Goal: Task Accomplishment & Management: Manage account settings

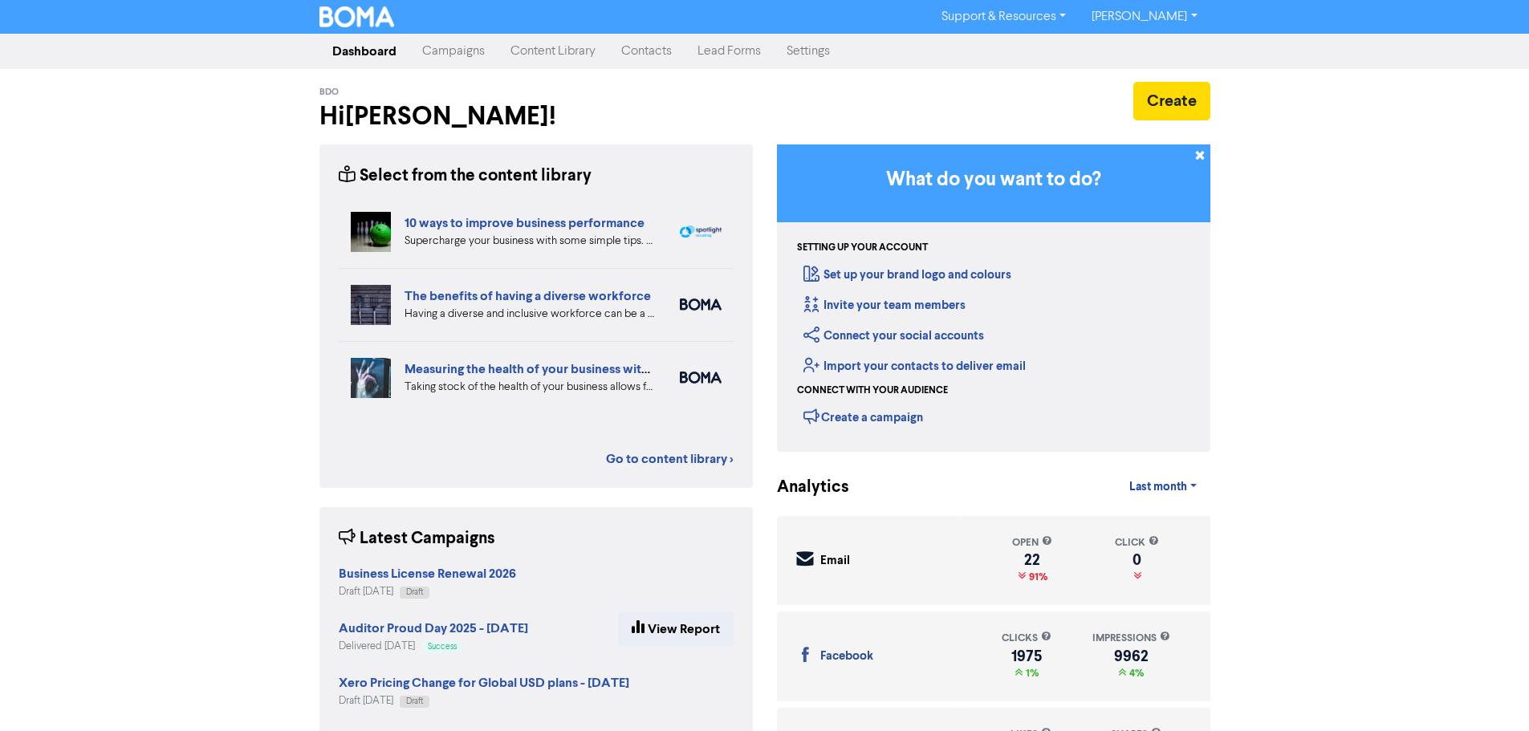
click at [436, 47] on link "Campaigns" at bounding box center [453, 51] width 88 height 32
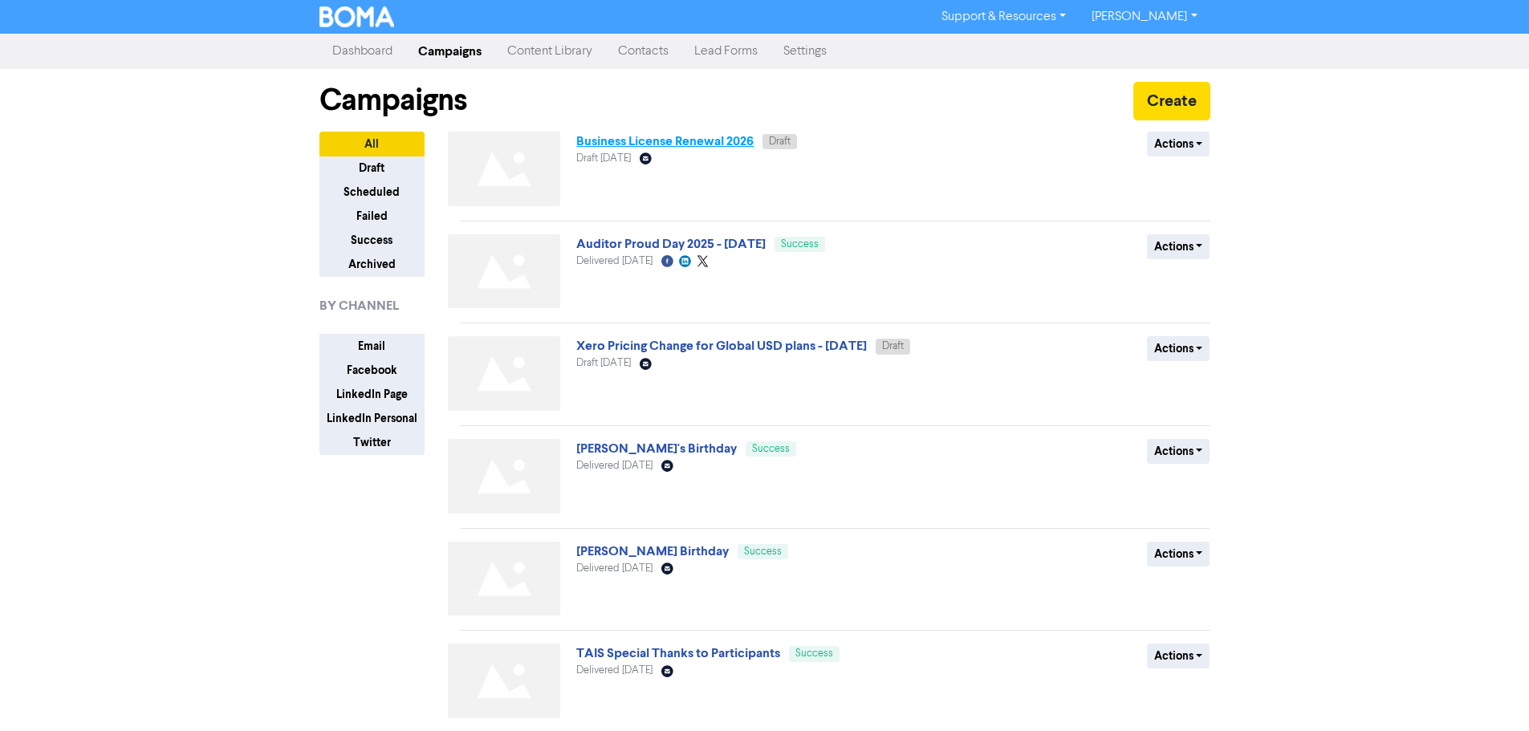
click at [661, 144] on link "Business License Renewal 2026" at bounding box center [664, 141] width 177 height 16
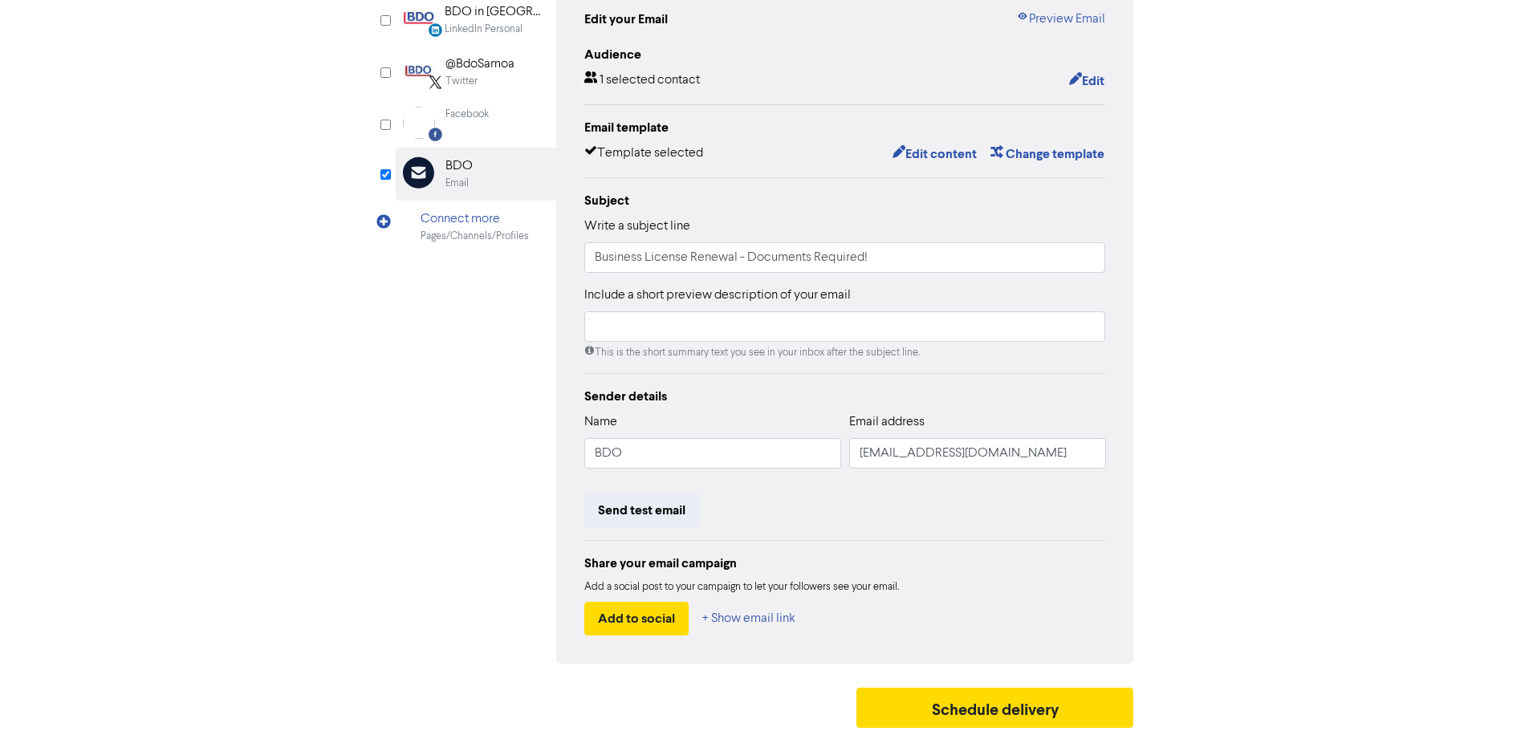
scroll to position [189, 0]
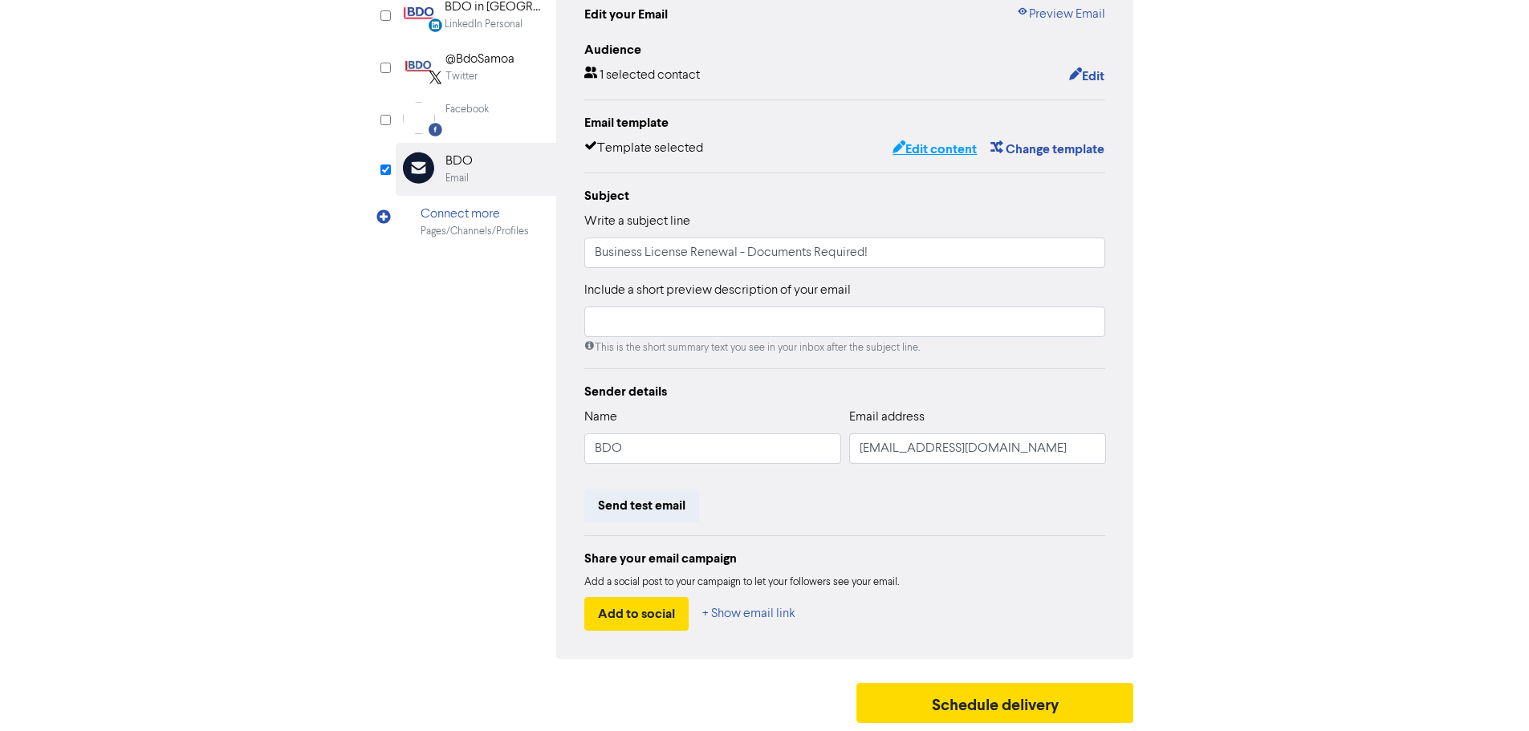
click at [922, 147] on button "Edit content" at bounding box center [935, 149] width 86 height 21
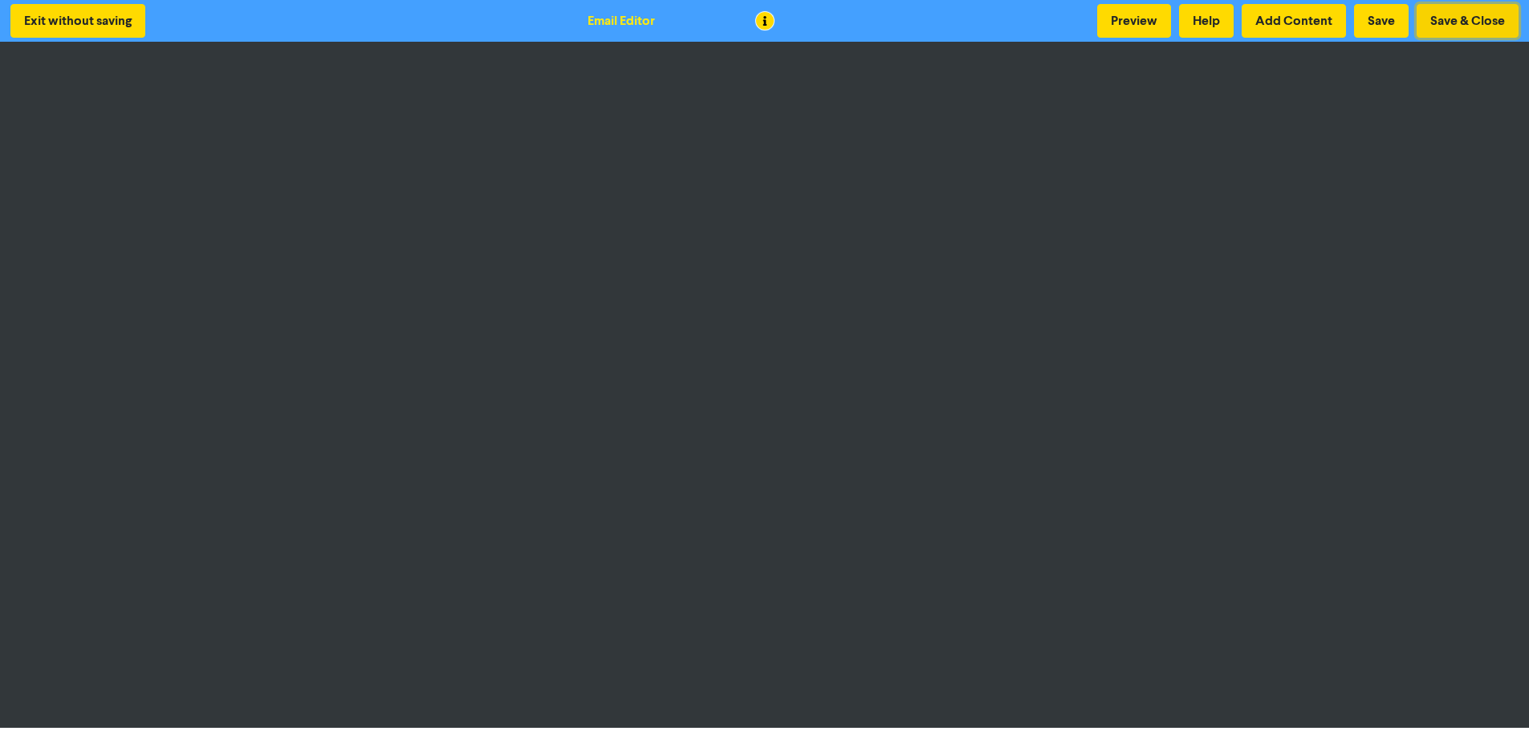
click at [1480, 18] on button "Save & Close" at bounding box center [1468, 21] width 102 height 34
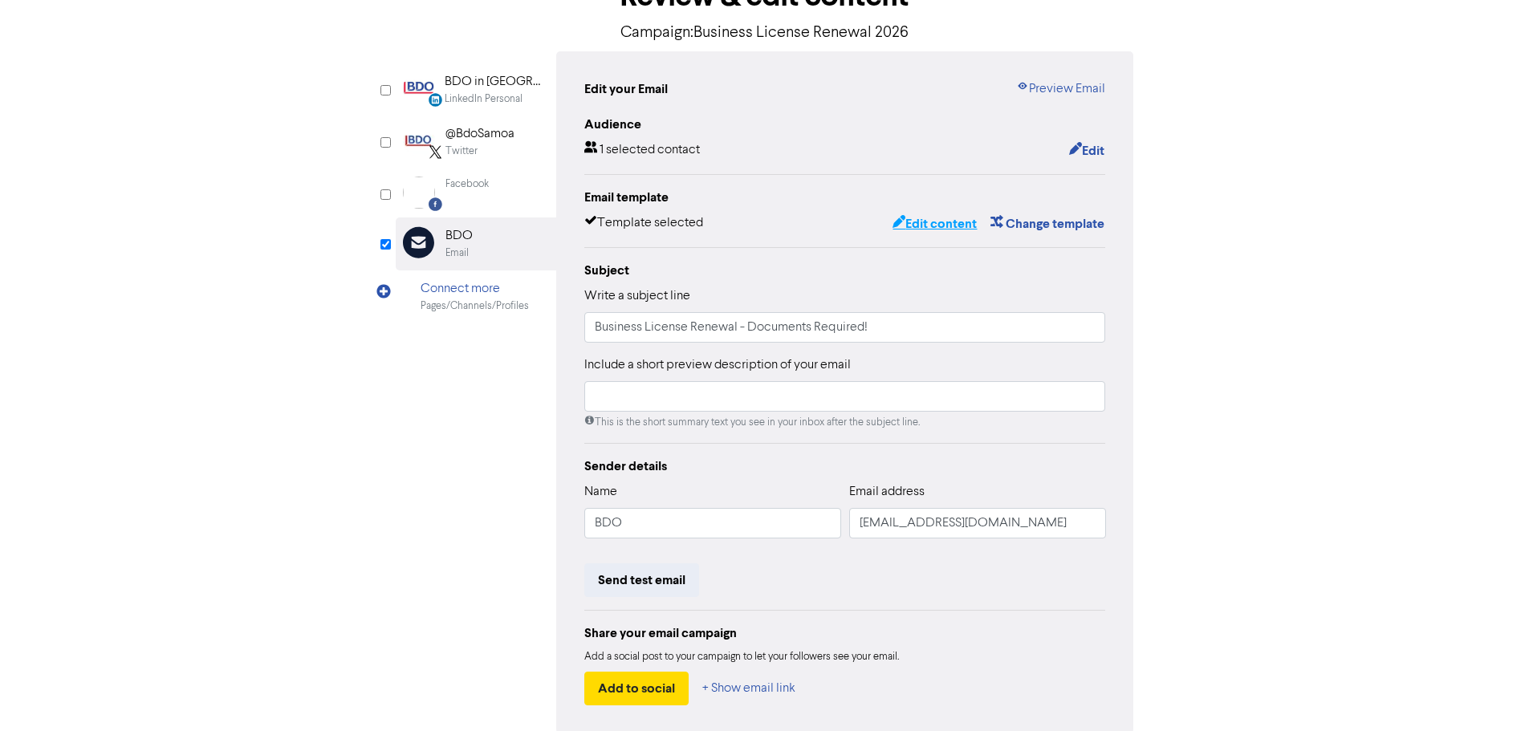
scroll to position [161, 0]
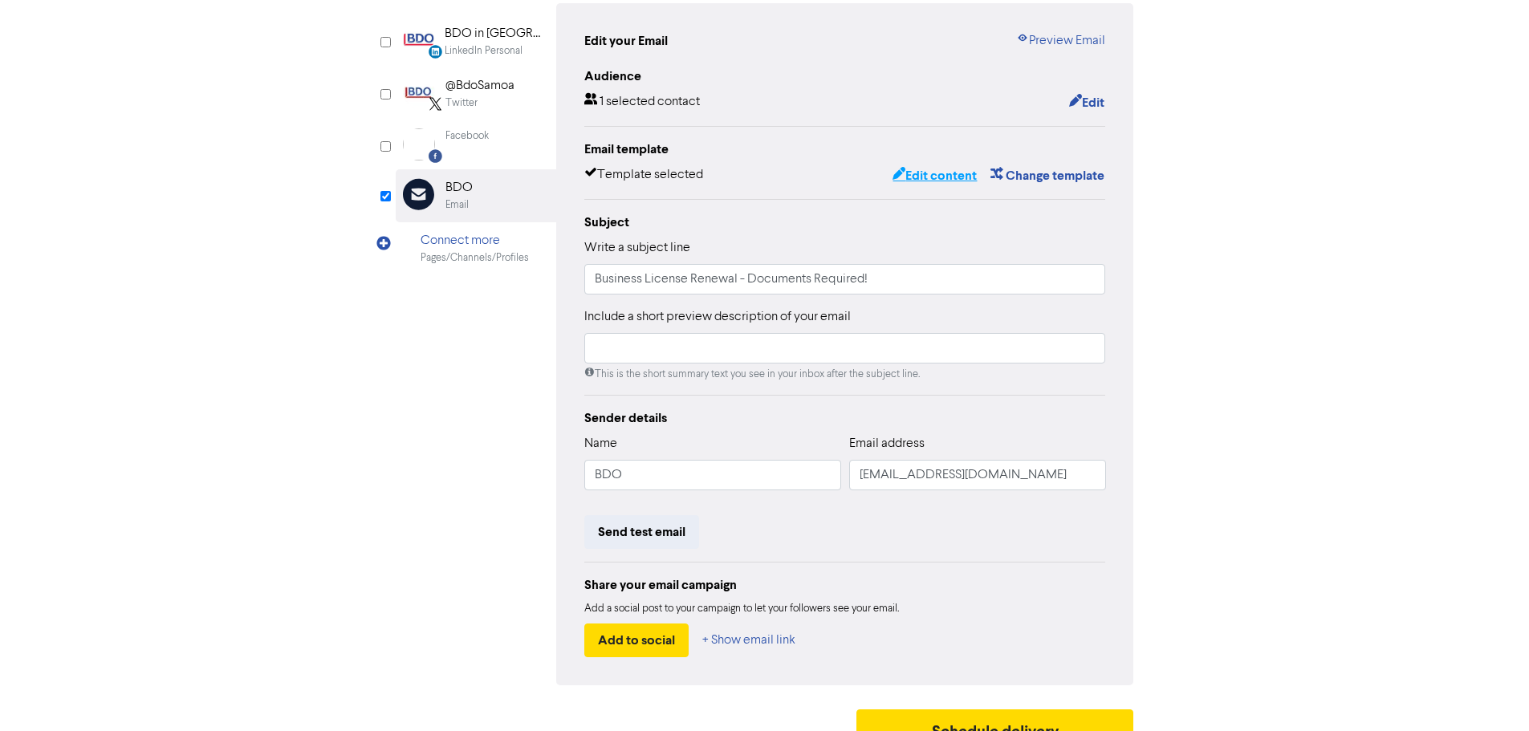
click at [928, 173] on button "Edit content" at bounding box center [935, 175] width 86 height 21
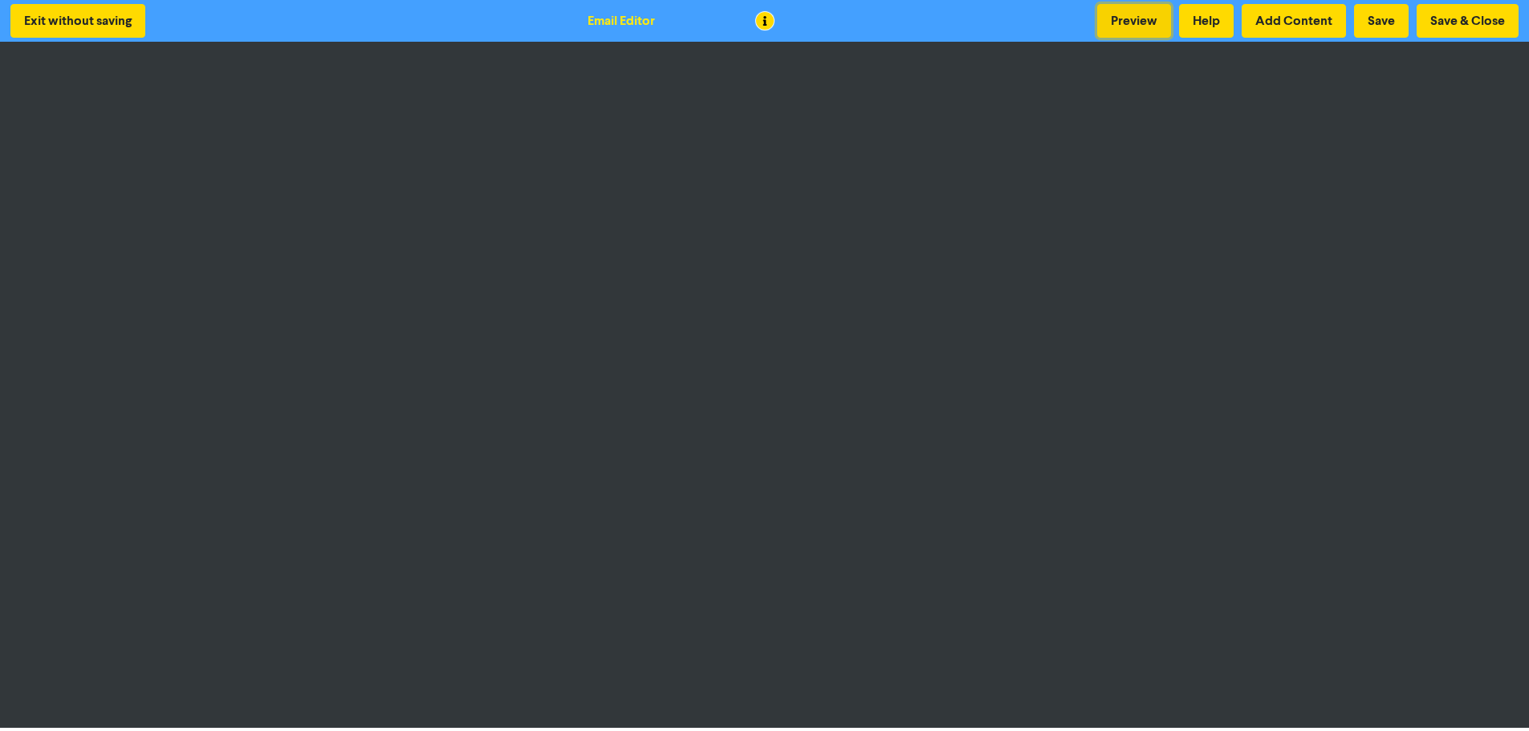
click at [1154, 31] on button "Preview" at bounding box center [1134, 21] width 74 height 34
click at [1475, 22] on button "Save & Close" at bounding box center [1468, 21] width 102 height 34
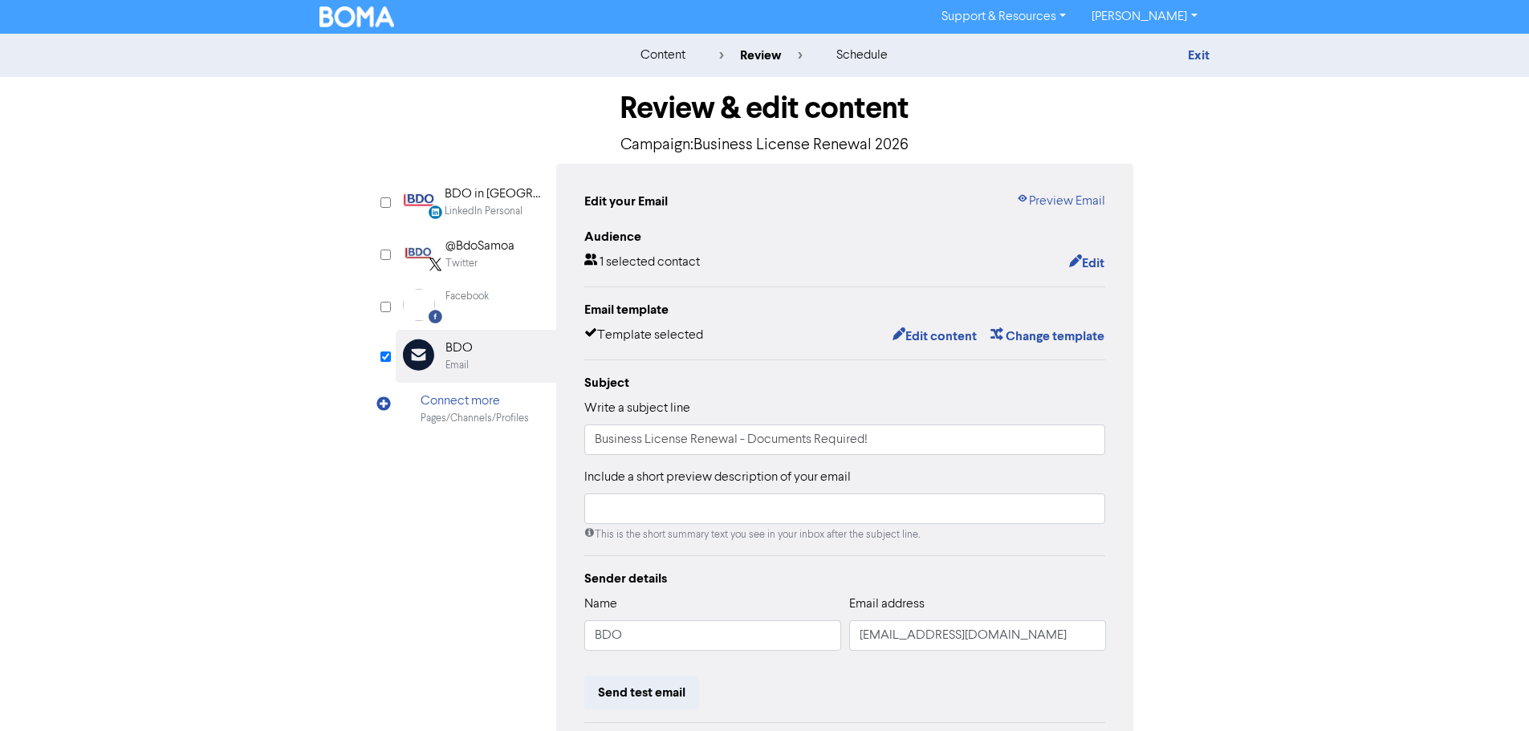
scroll to position [189, 0]
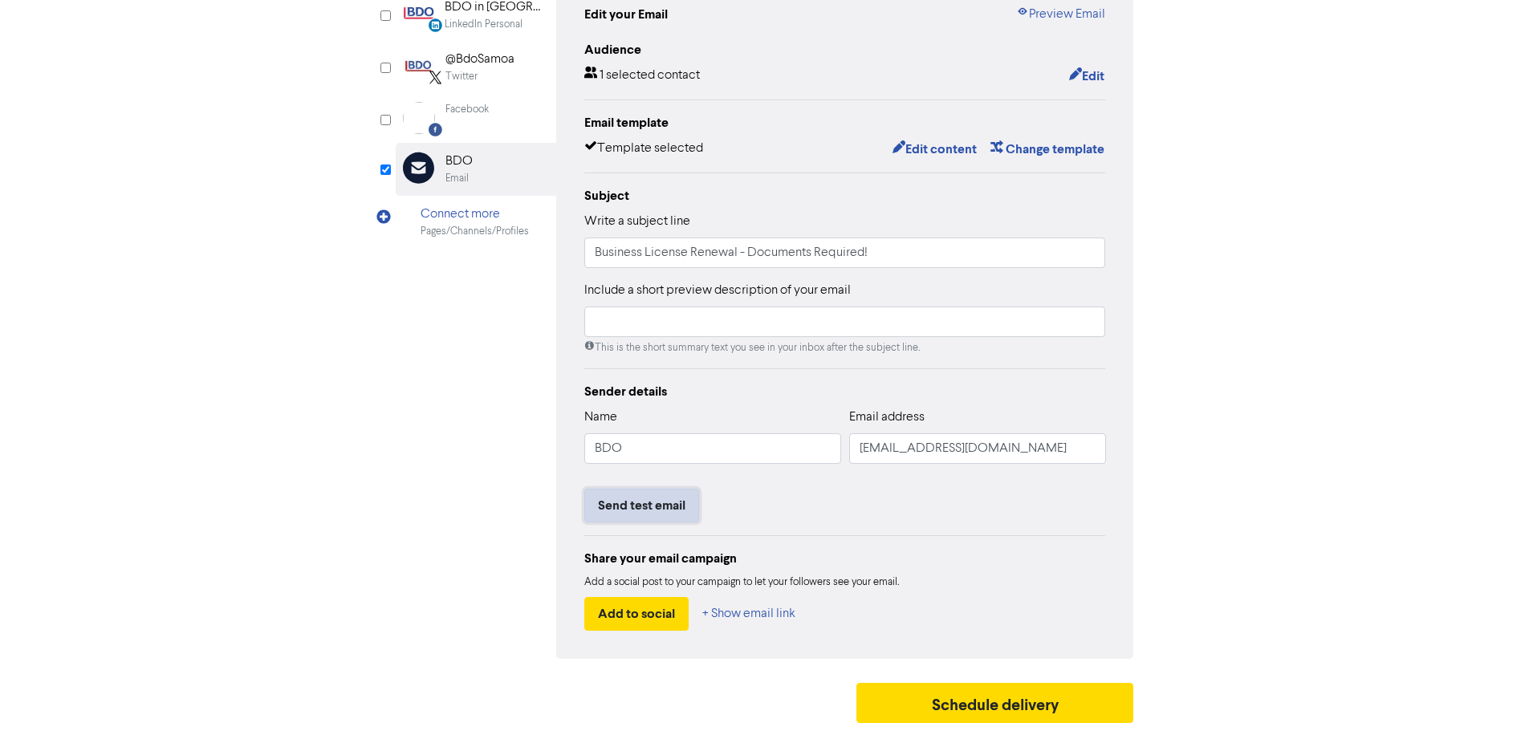
click at [652, 514] on button "Send test email" at bounding box center [641, 506] width 115 height 34
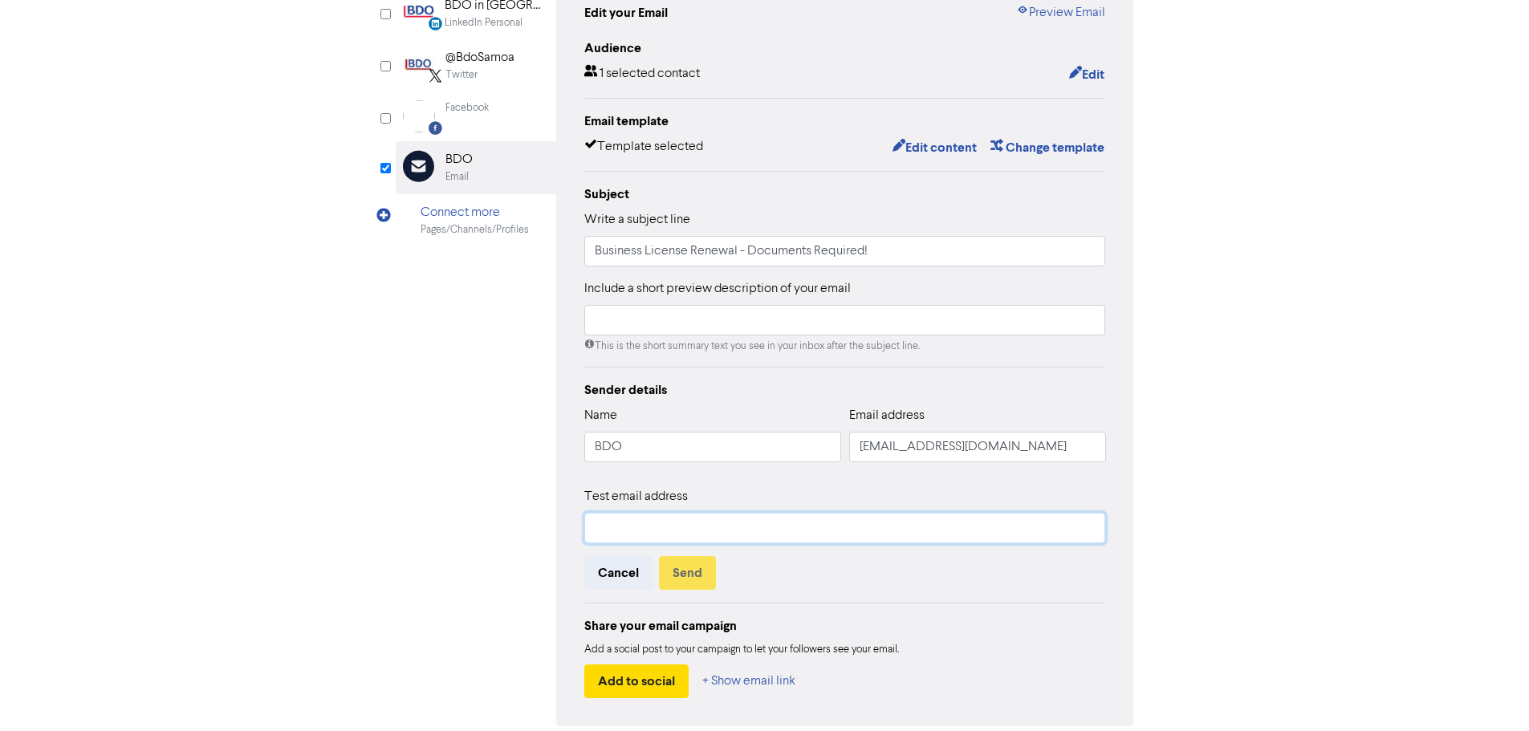
click at [657, 528] on input "text" at bounding box center [845, 528] width 522 height 30
type input "[PERSON_NAME][EMAIL_ADDRESS][PERSON_NAME][DOMAIN_NAME]"
click at [681, 578] on button "Send" at bounding box center [687, 573] width 57 height 34
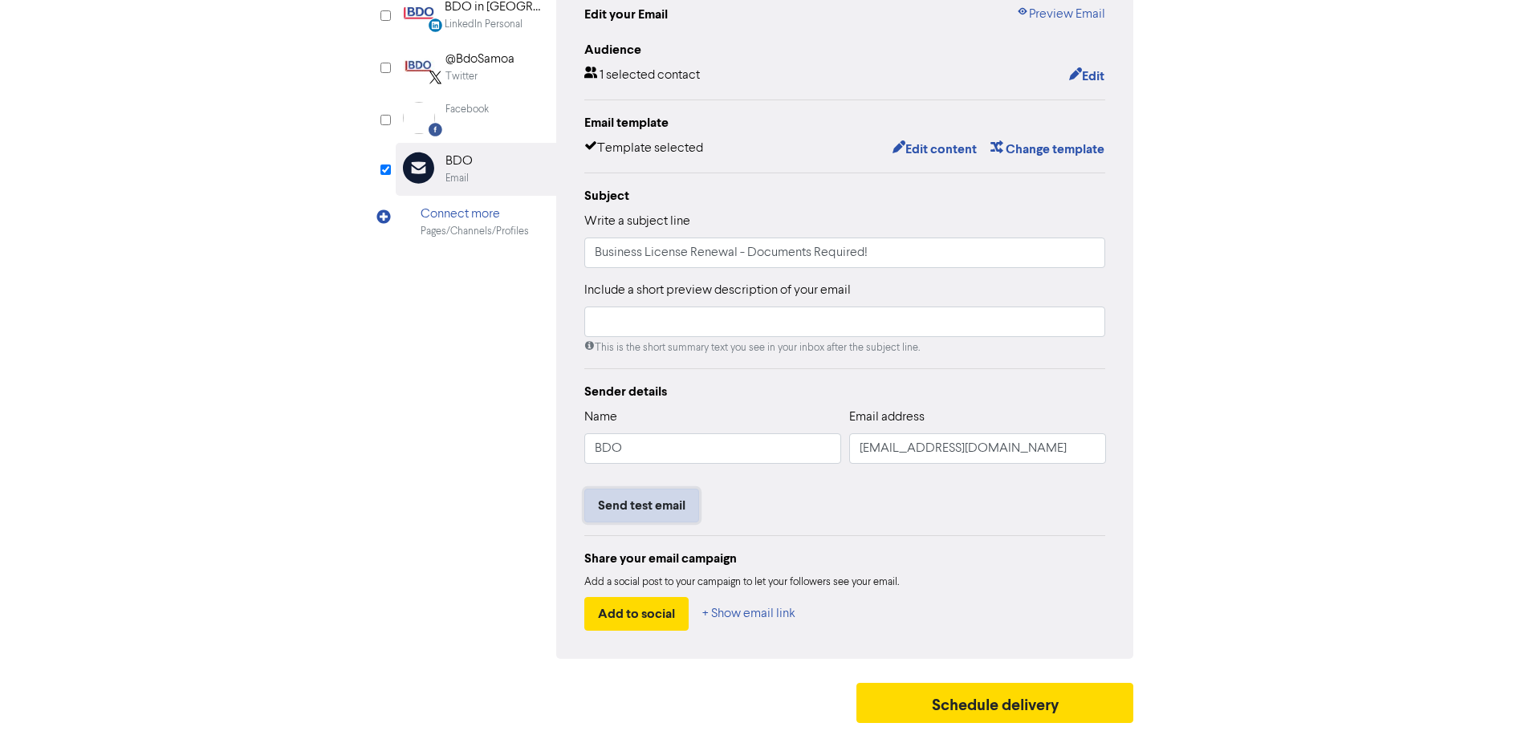
click at [673, 513] on button "Send test email" at bounding box center [641, 506] width 115 height 34
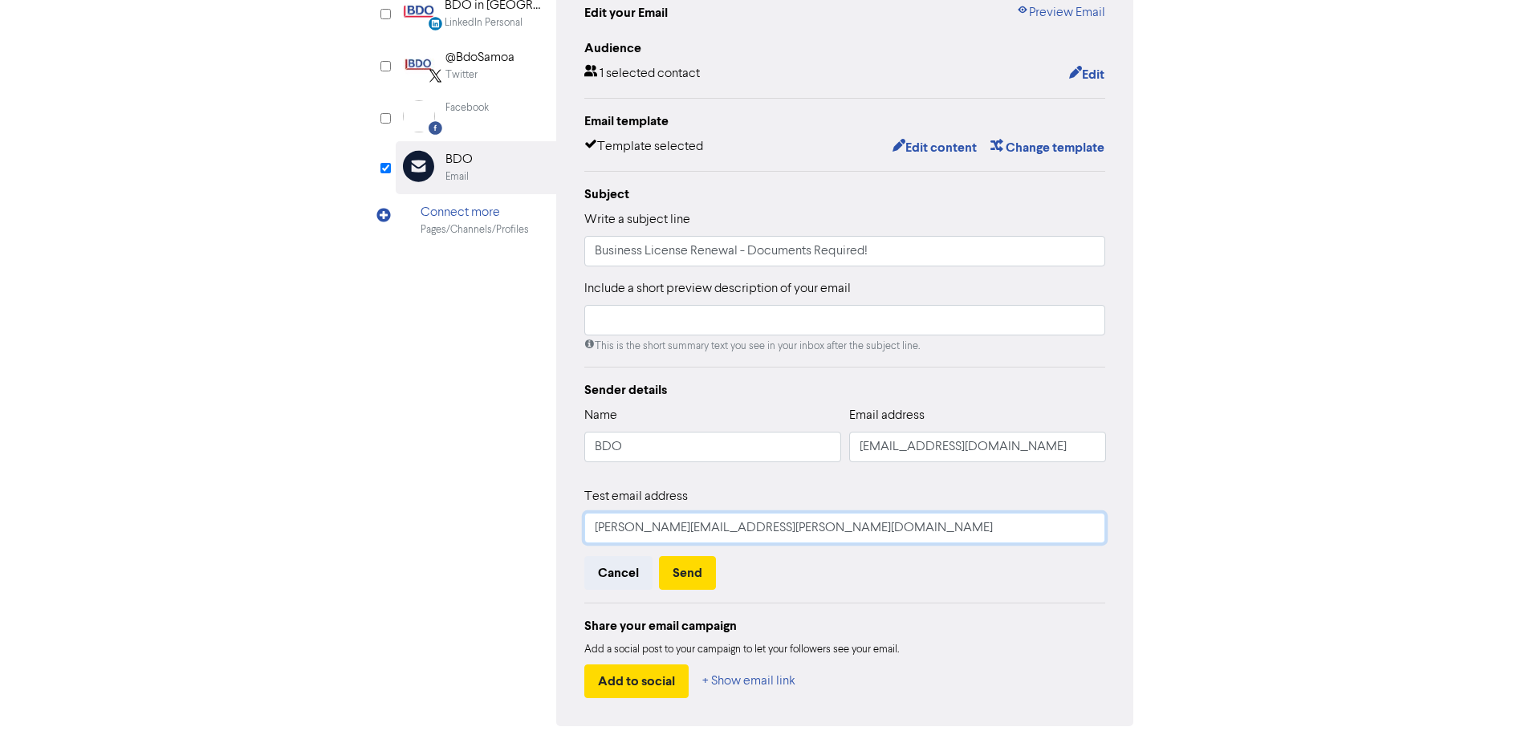
click at [612, 532] on input "[PERSON_NAME][EMAIL_ADDRESS][PERSON_NAME][DOMAIN_NAME]" at bounding box center [845, 528] width 522 height 30
type input "[EMAIL_ADDRESS][DOMAIN_NAME]"
click at [686, 578] on button "Send" at bounding box center [687, 573] width 57 height 34
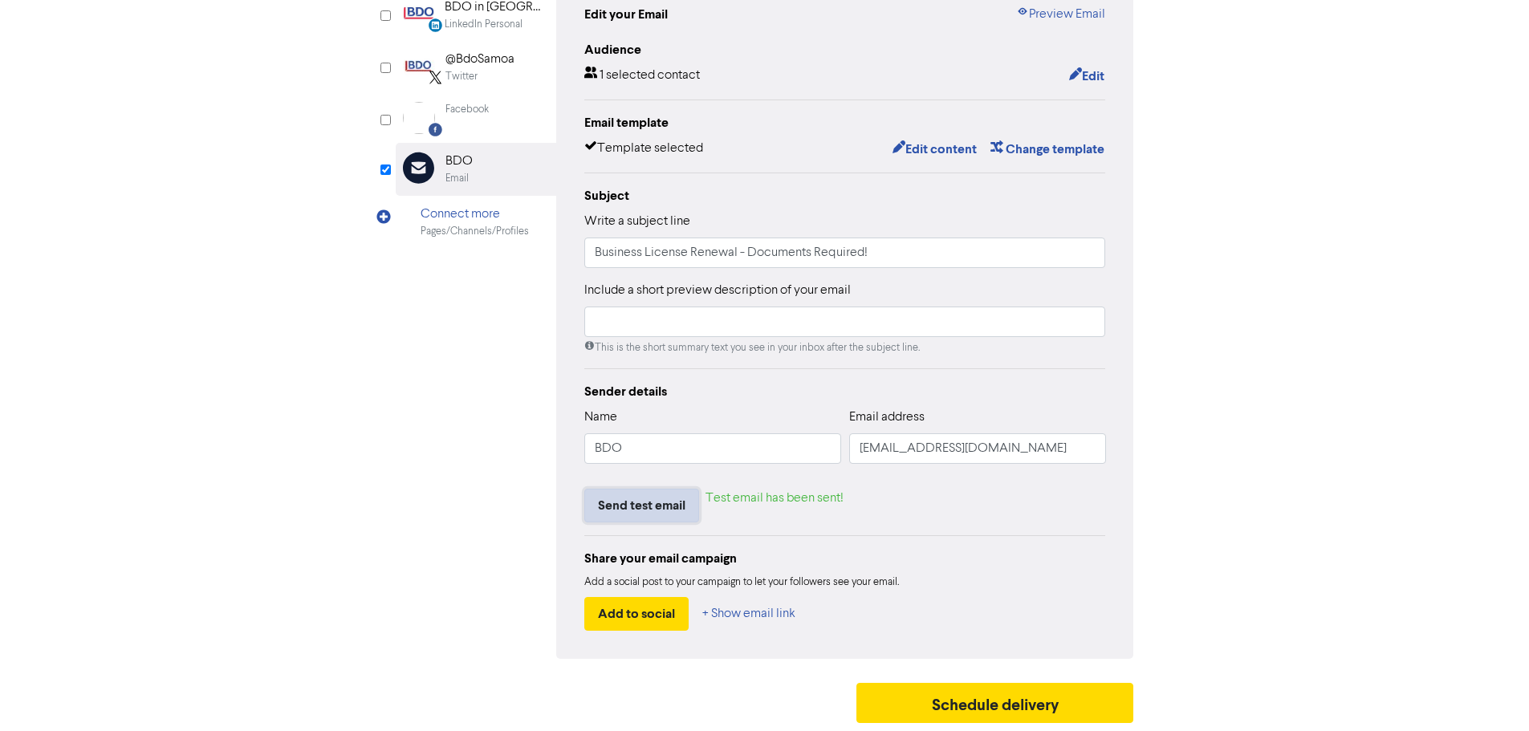
click at [656, 515] on button "Send test email" at bounding box center [641, 506] width 115 height 34
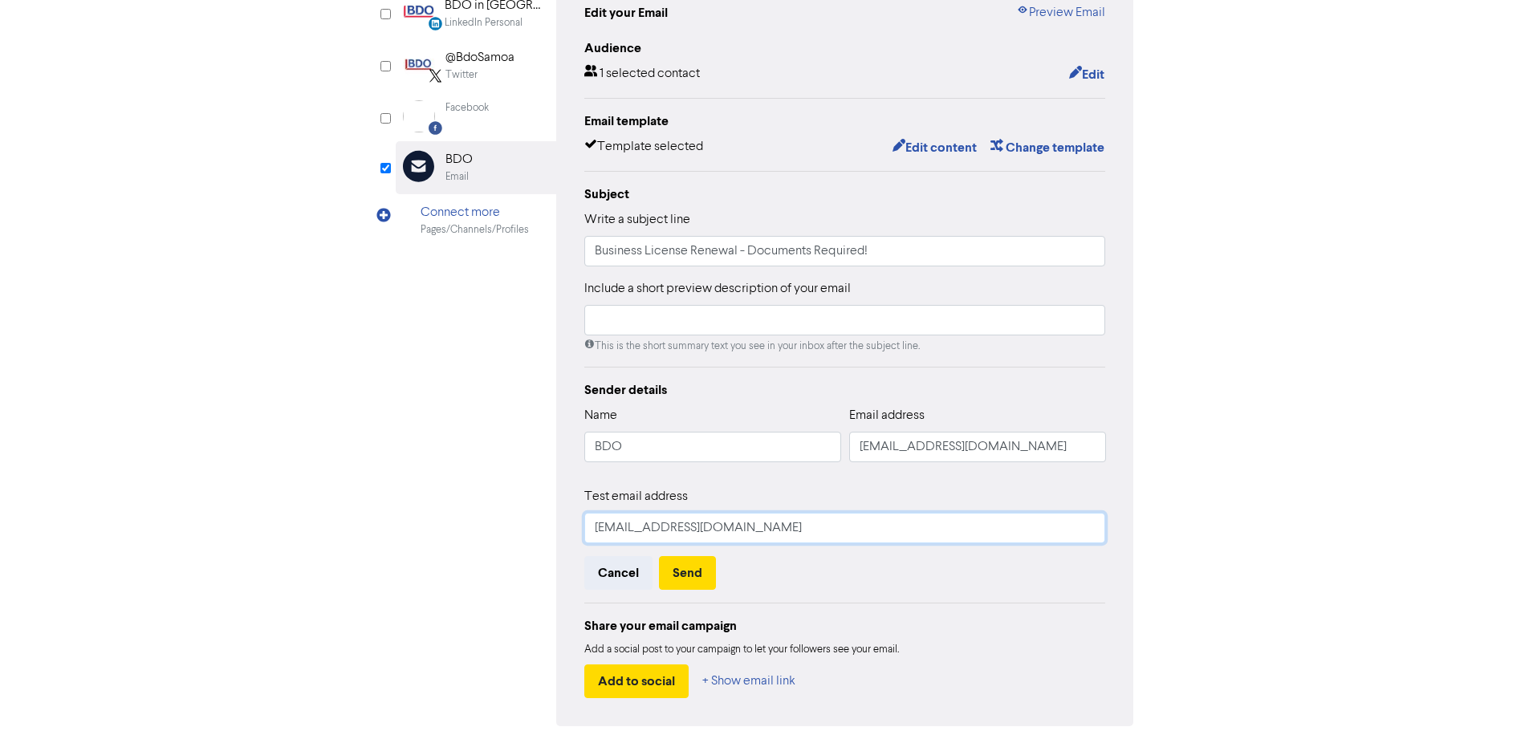
click at [644, 531] on input "[EMAIL_ADDRESS][DOMAIN_NAME]" at bounding box center [845, 528] width 522 height 30
click at [611, 535] on input "[EMAIL_ADDRESS][DOMAIN_NAME]" at bounding box center [845, 528] width 522 height 30
type input "[EMAIL_ADDRESS][DOMAIN_NAME]"
click at [685, 573] on button "Send" at bounding box center [687, 573] width 57 height 34
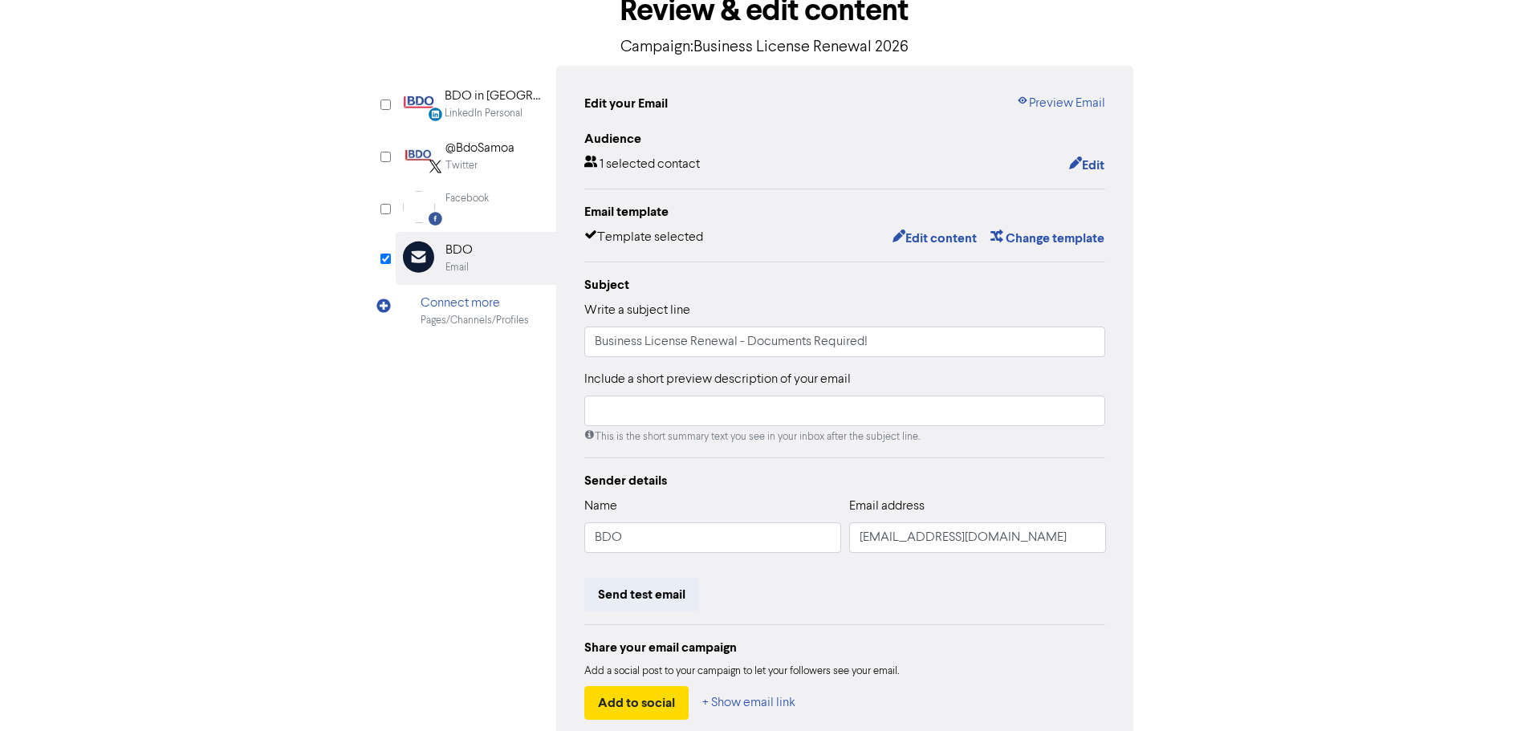
scroll to position [0, 0]
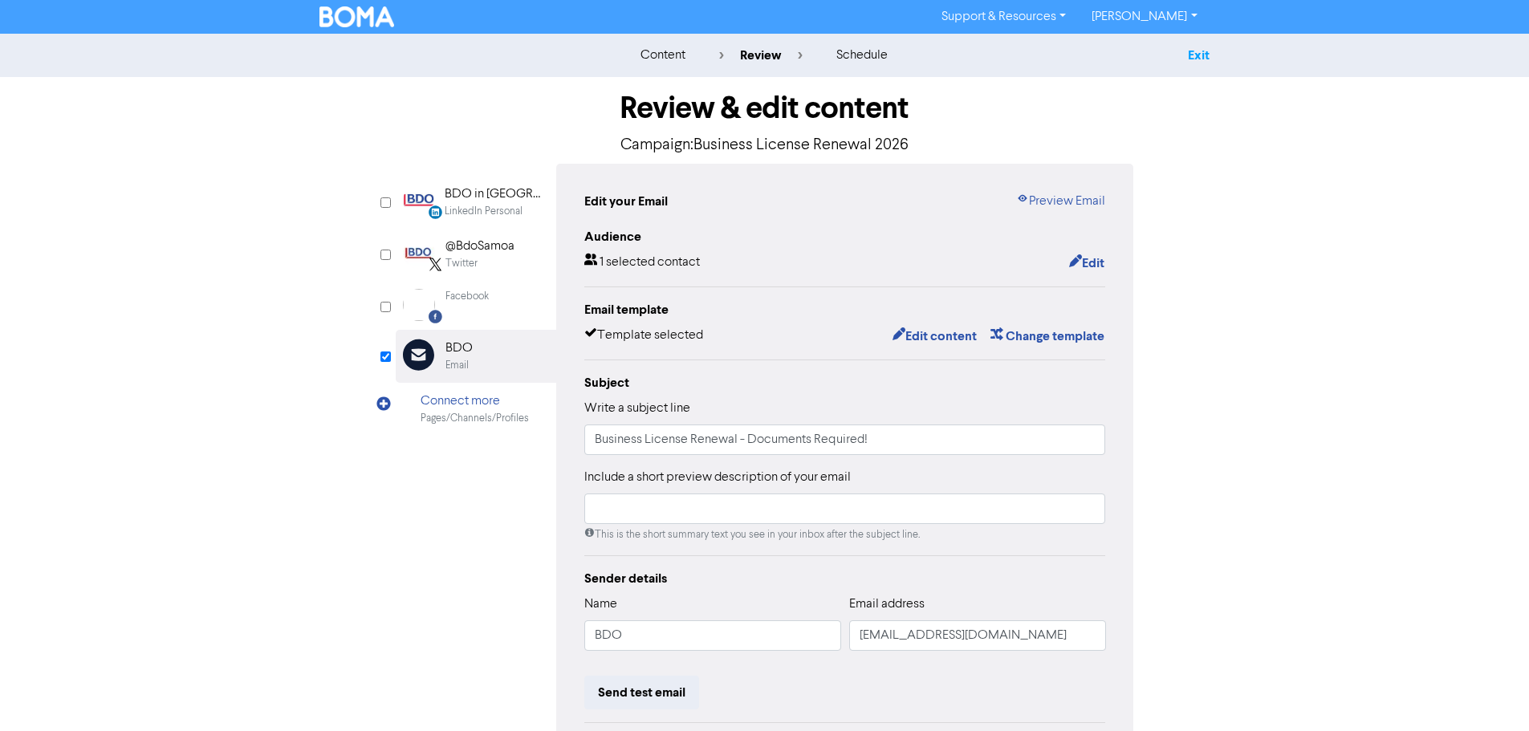
click at [1200, 53] on link "Exit" at bounding box center [1199, 55] width 22 height 16
